Goal: Transaction & Acquisition: Purchase product/service

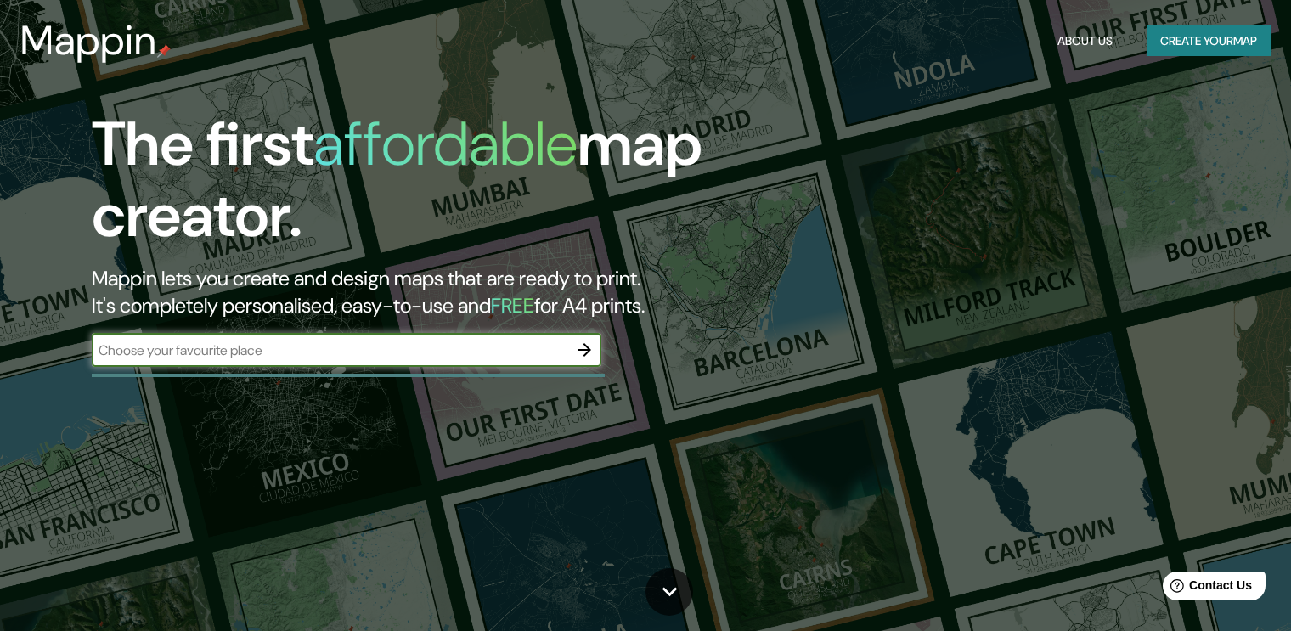
click at [452, 366] on div "​" at bounding box center [347, 350] width 510 height 34
type input "renca"
click at [584, 349] on icon "button" at bounding box center [584, 350] width 14 height 14
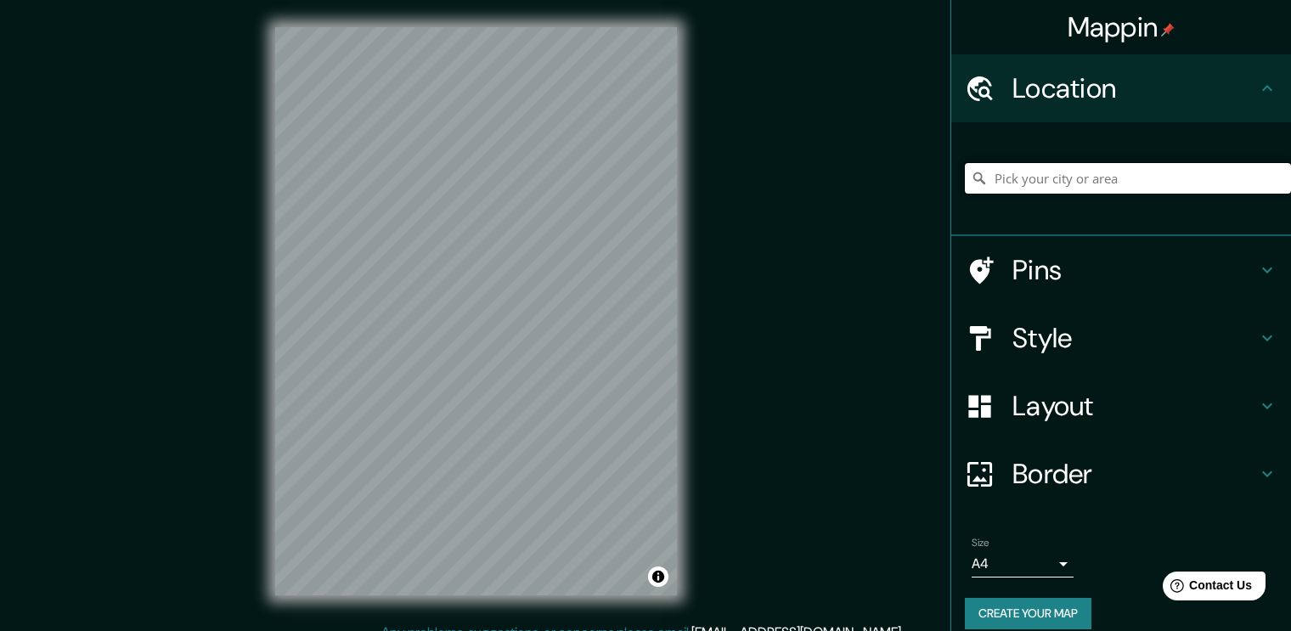
click at [1134, 172] on input "Pick your city or area" at bounding box center [1128, 178] width 326 height 31
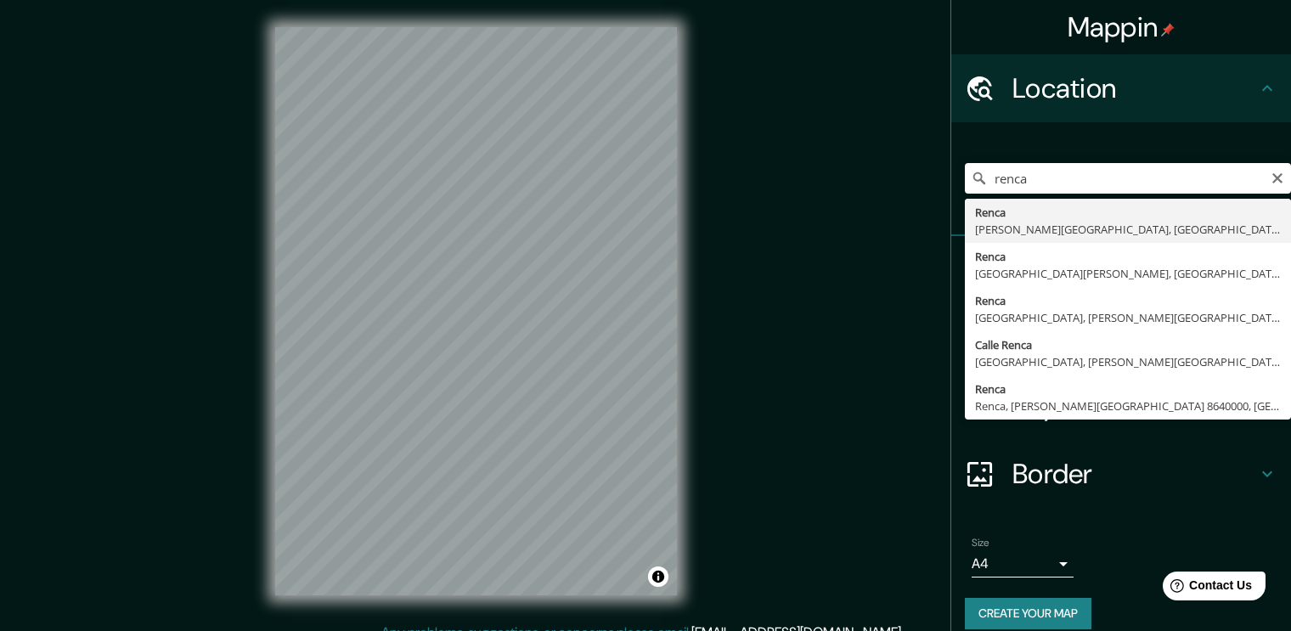
type input "Renca, [PERSON_NAME][GEOGRAPHIC_DATA], [GEOGRAPHIC_DATA]"
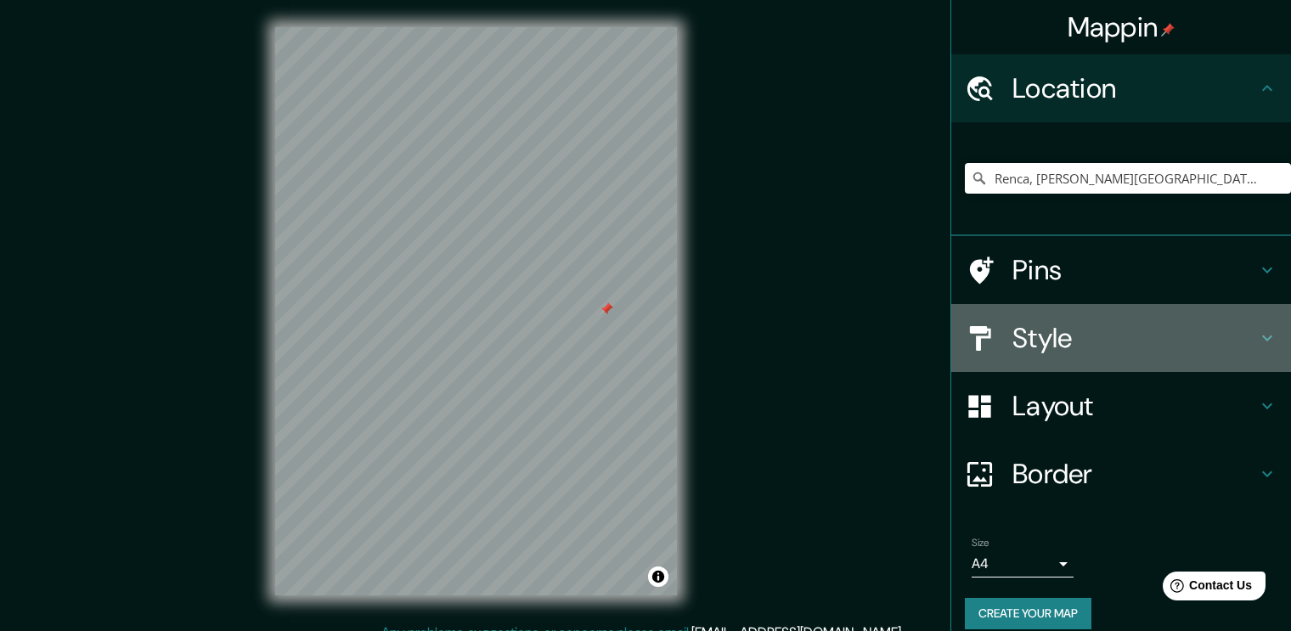
click at [1206, 352] on h4 "Style" at bounding box center [1134, 338] width 245 height 34
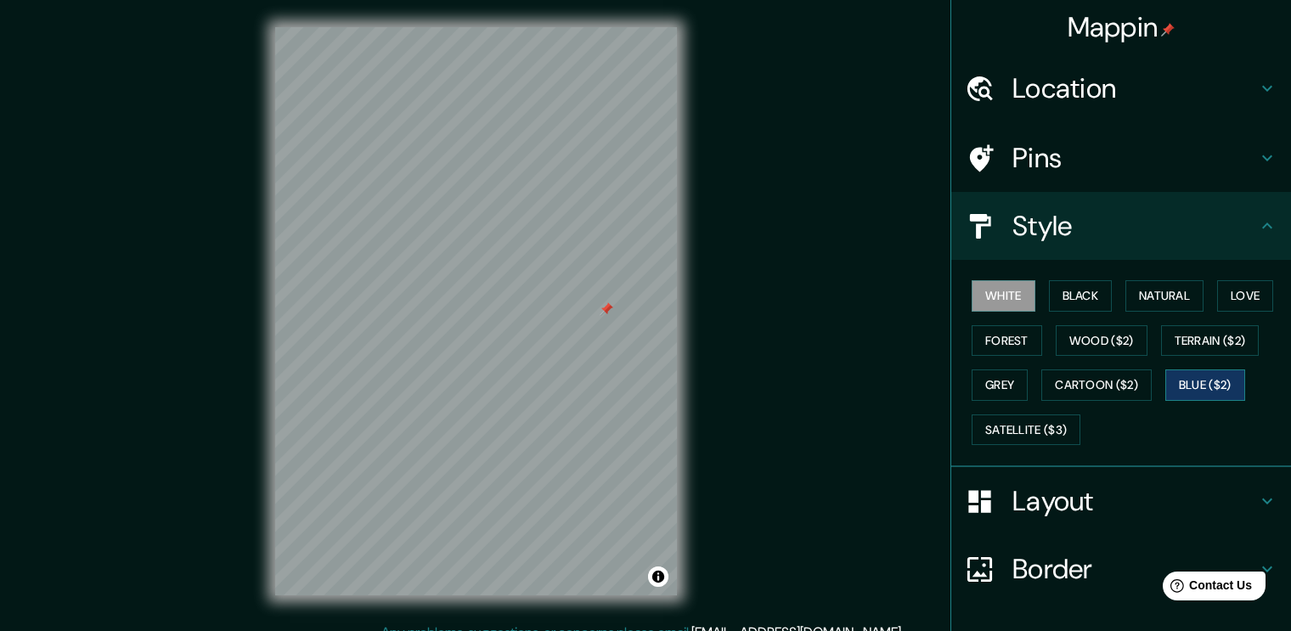
click at [1189, 379] on button "Blue ($2)" at bounding box center [1205, 384] width 80 height 31
click at [1170, 240] on h4 "Style" at bounding box center [1134, 226] width 245 height 34
click at [1180, 132] on div "Pins" at bounding box center [1121, 158] width 340 height 68
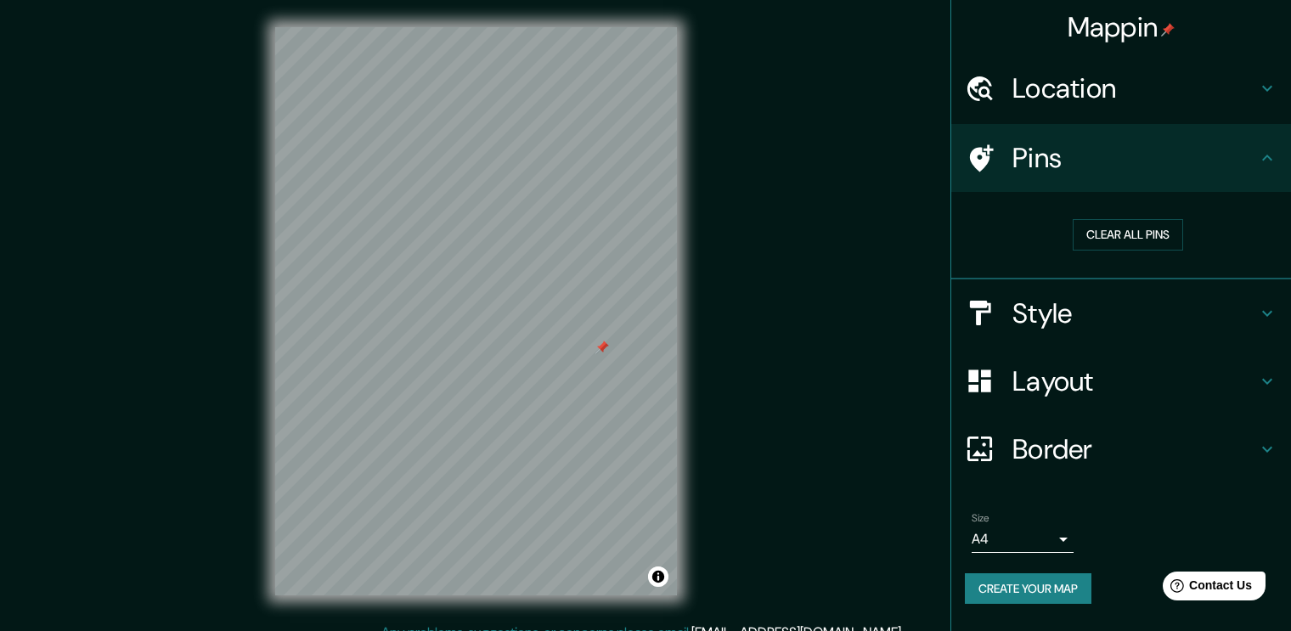
click at [1208, 154] on h4 "Pins" at bounding box center [1134, 158] width 245 height 34
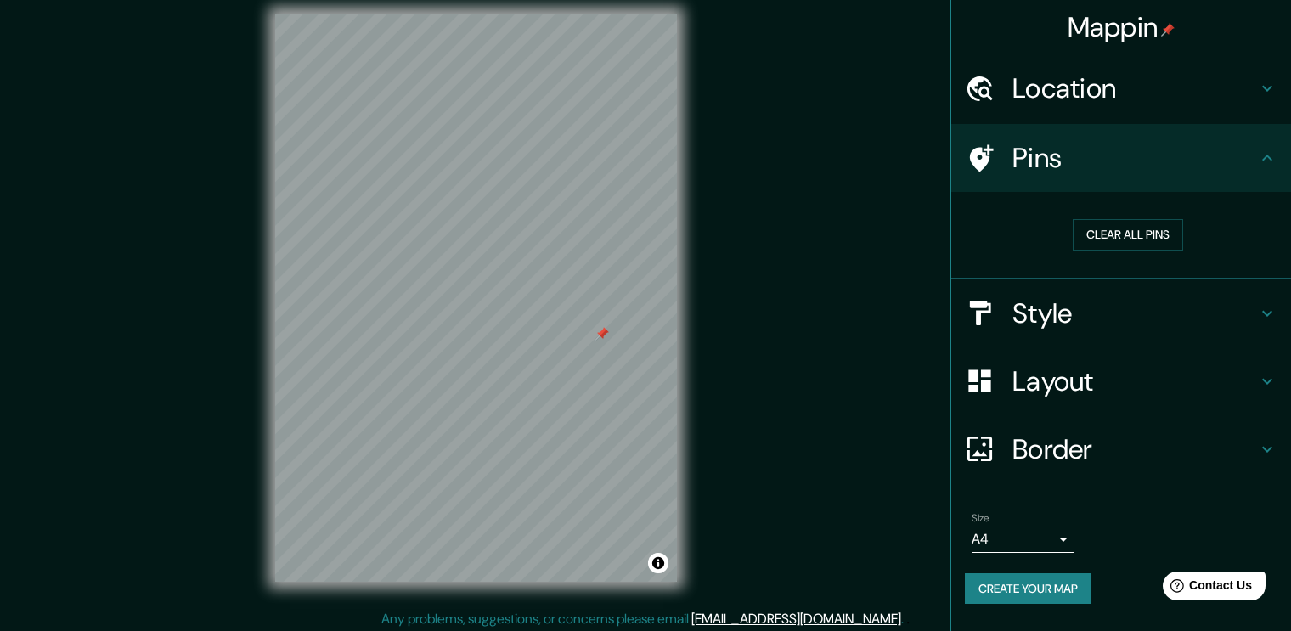
scroll to position [18, 0]
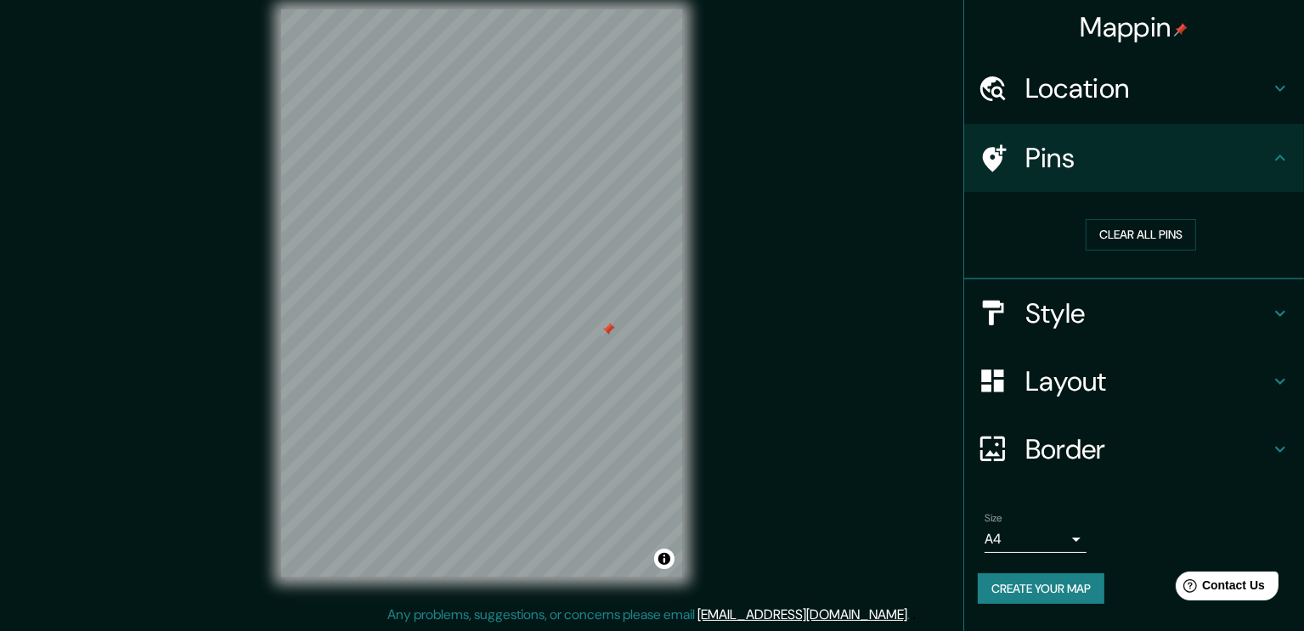
click at [1048, 543] on body "Mappin Location [GEOGRAPHIC_DATA], [PERSON_NAME][GEOGRAPHIC_DATA], [GEOGRAPHIC_…" at bounding box center [652, 297] width 1304 height 631
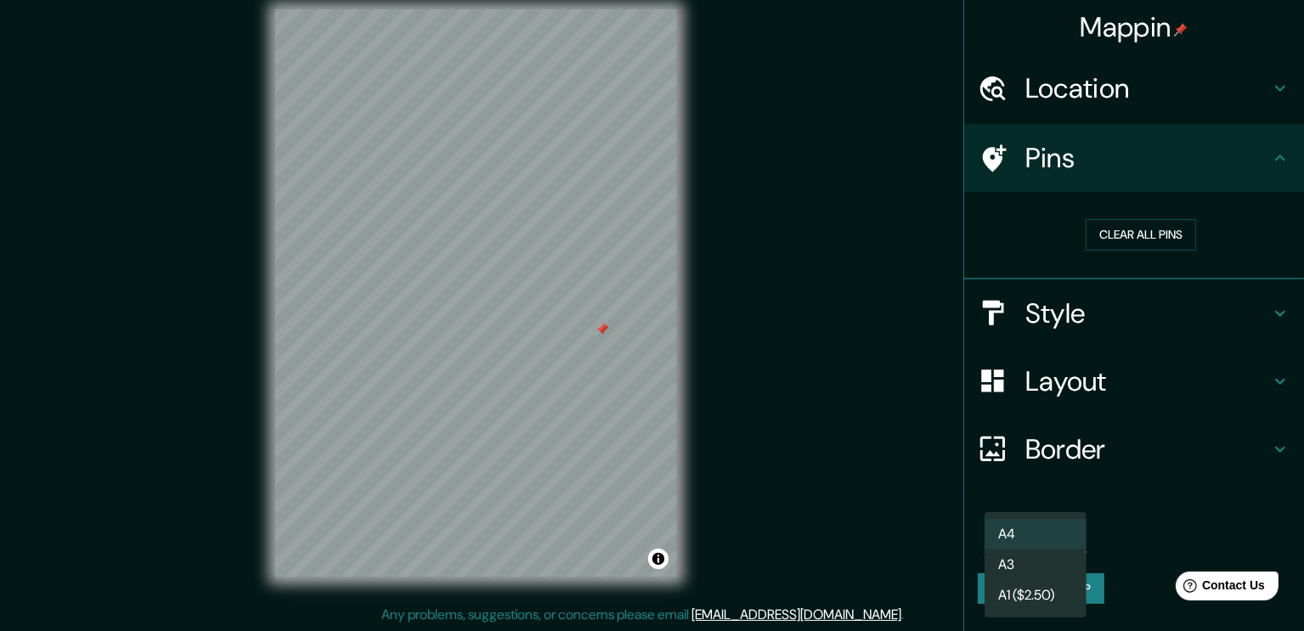
click at [892, 515] on div at bounding box center [652, 315] width 1304 height 631
